Goal: Navigation & Orientation: Understand site structure

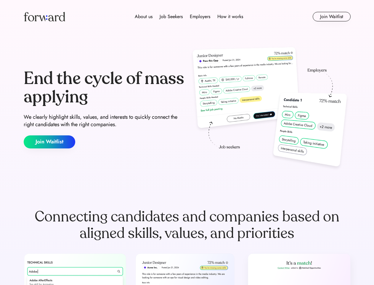
click at [187, 142] on div "End the cycle of mass applying We clearly highlight skills, values, and interes…" at bounding box center [187, 108] width 327 height 127
click at [187, 17] on div "About us Job Seekers Employers How it works" at bounding box center [189, 16] width 234 height 7
click at [44, 17] on img at bounding box center [45, 16] width 42 height 9
click at [189, 17] on div "About us Job Seekers Employers How it works" at bounding box center [189, 16] width 234 height 7
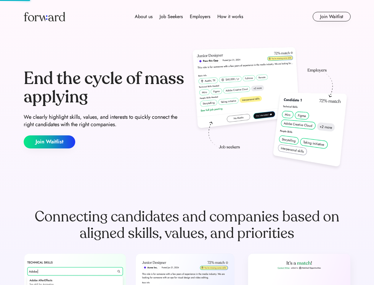
click at [144, 17] on div "About us" at bounding box center [144, 16] width 18 height 7
click at [171, 17] on div "Job Seekers" at bounding box center [171, 16] width 23 height 7
click at [200, 17] on div "Employers" at bounding box center [200, 16] width 20 height 7
click at [230, 17] on div "How it works" at bounding box center [231, 16] width 26 height 7
click at [332, 17] on button "Join Waitlist" at bounding box center [332, 16] width 38 height 9
